Goal: Find specific page/section: Find specific page/section

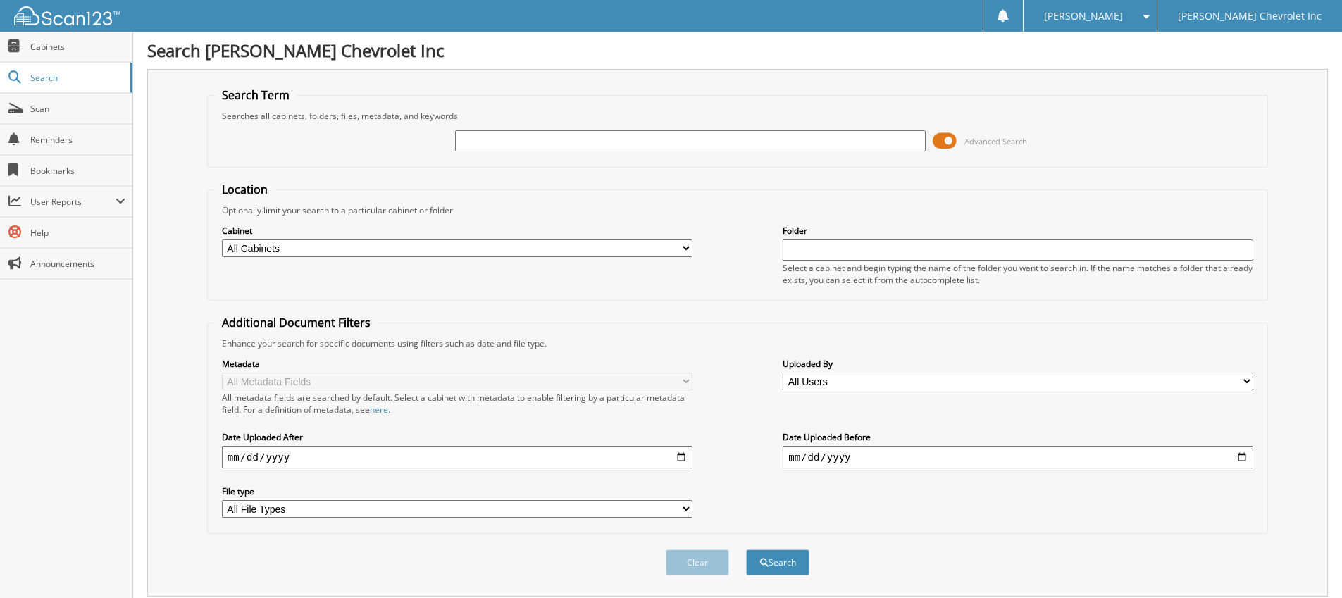
click at [946, 142] on span at bounding box center [945, 140] width 24 height 21
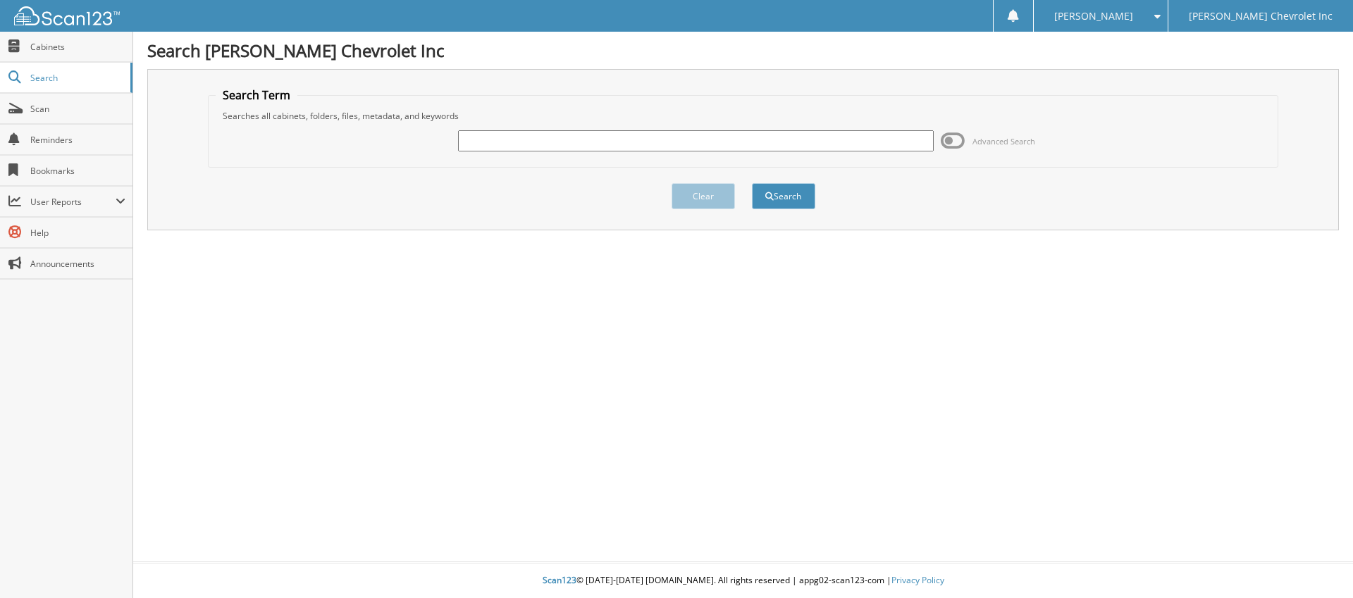
click at [627, 147] on input "text" at bounding box center [695, 140] width 475 height 21
type input "52001"
click at [775, 197] on button "Search" at bounding box center [783, 196] width 63 height 26
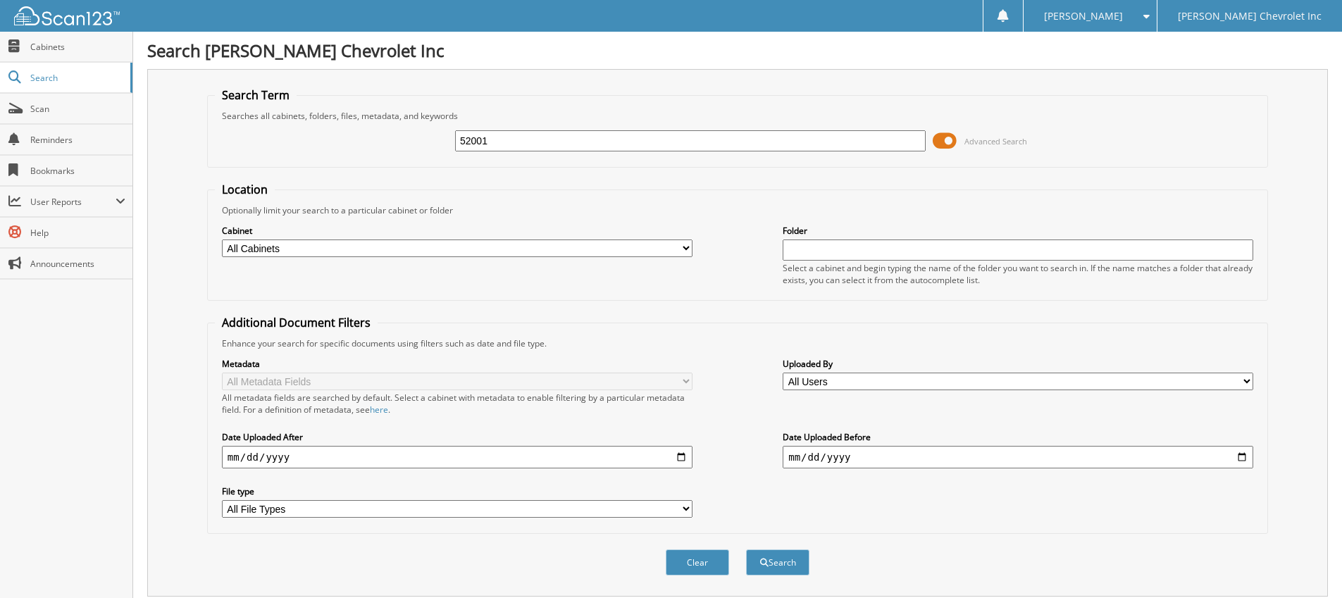
click at [944, 144] on span at bounding box center [945, 140] width 24 height 21
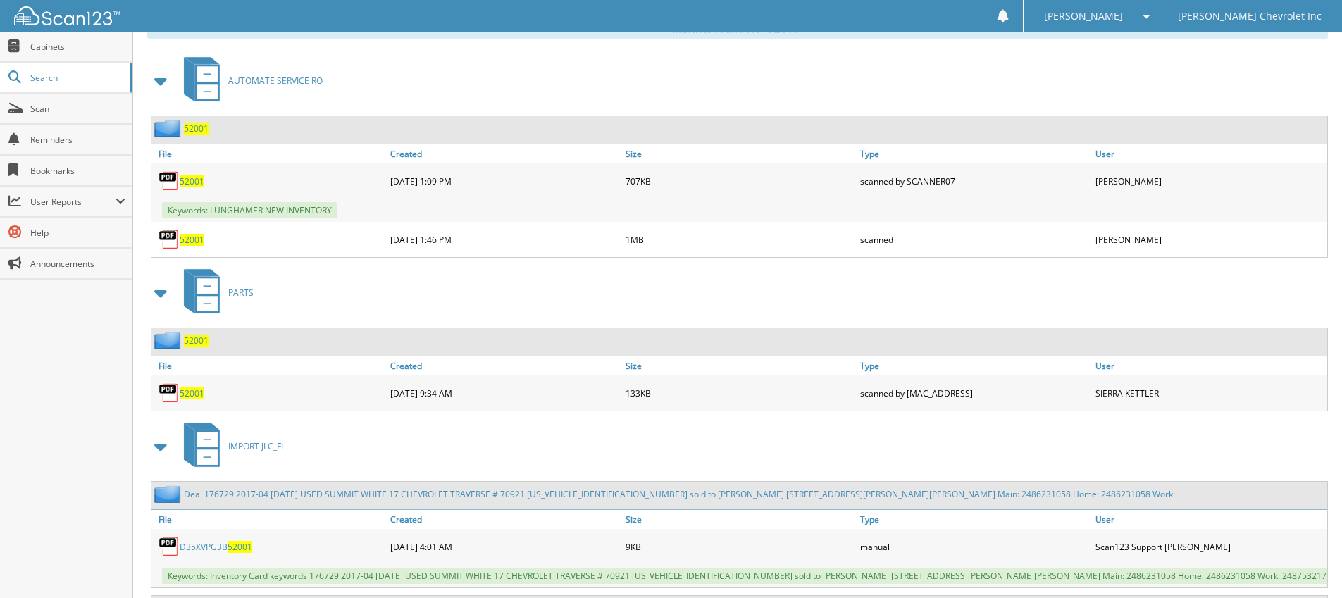
scroll to position [163, 0]
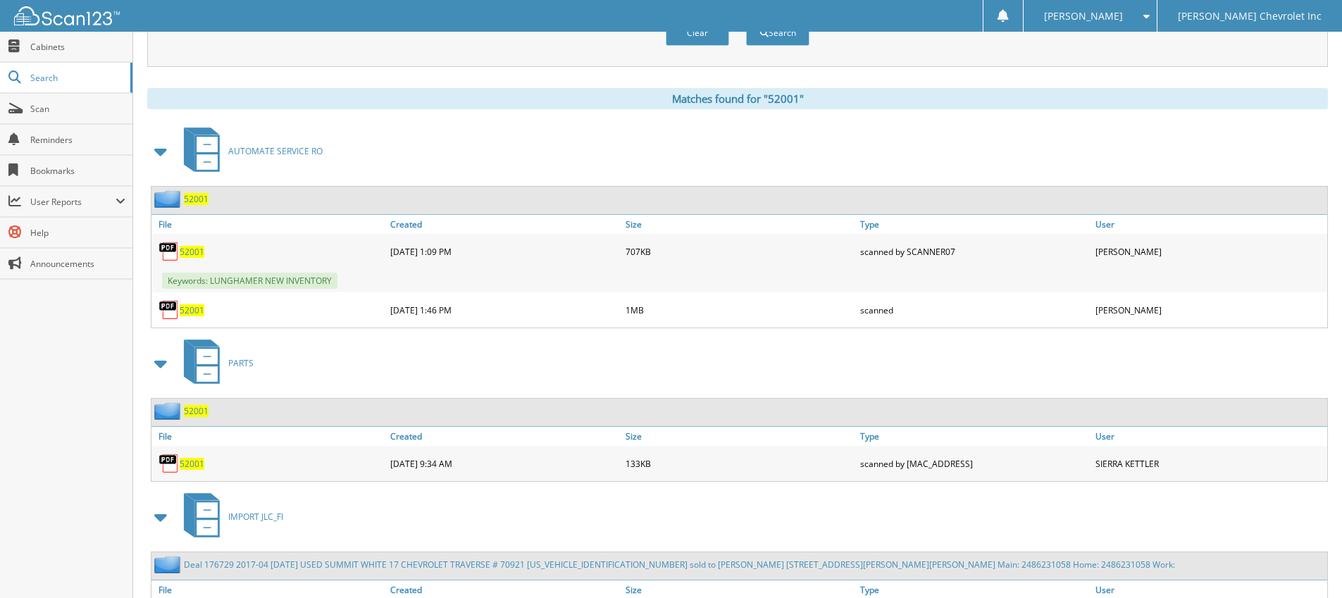
click at [192, 309] on span "52001" at bounding box center [192, 310] width 25 height 12
